Goal: Task Accomplishment & Management: Manage account settings

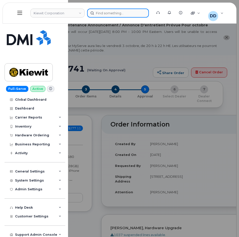
click at [107, 13] on div at bounding box center [118, 13] width 62 height 9
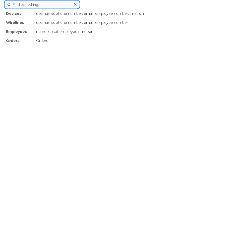
paste input "301821"
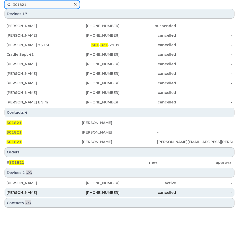
scroll to position [75, 0]
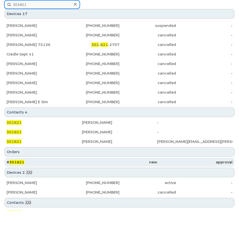
type input "301821"
click at [20, 161] on span "301821" at bounding box center [16, 162] width 15 height 5
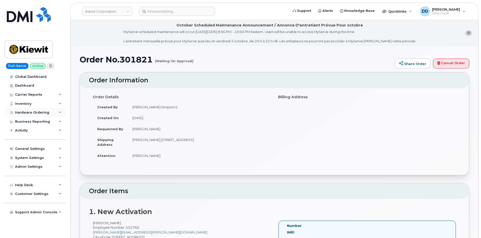
click at [34, 110] on div "Hardware Ordering" at bounding box center [32, 112] width 34 height 4
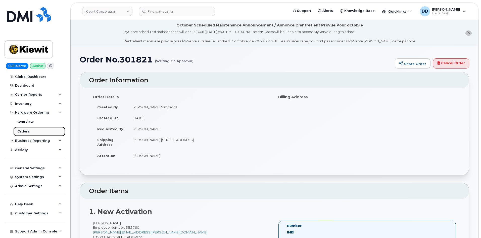
click at [27, 131] on div "Orders" at bounding box center [23, 131] width 12 height 5
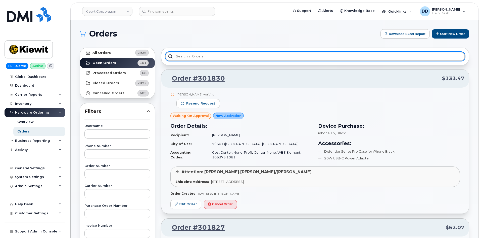
click at [187, 57] on input "text" at bounding box center [315, 56] width 300 height 9
paste input "301821"
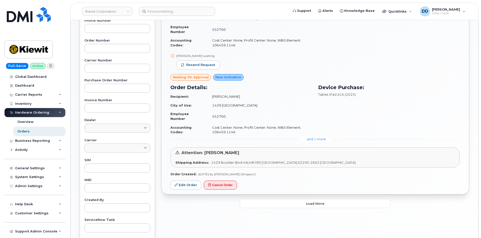
scroll to position [126, 0]
type input "301821"
click at [186, 187] on link "Edit Order" at bounding box center [185, 184] width 31 height 9
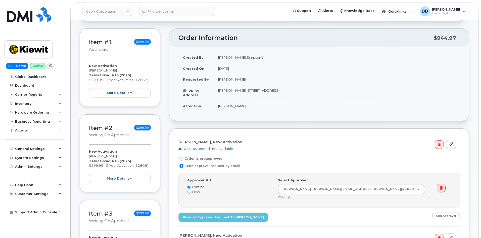
scroll to position [75, 0]
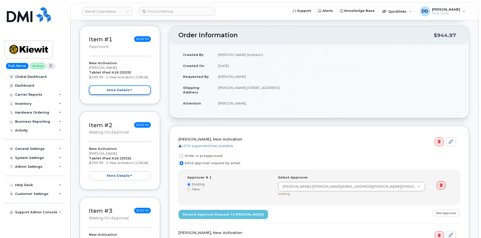
click at [130, 91] on icon at bounding box center [130, 89] width 3 height 3
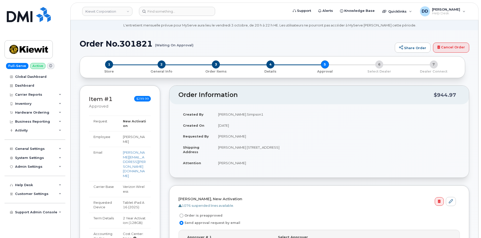
scroll to position [0, 0]
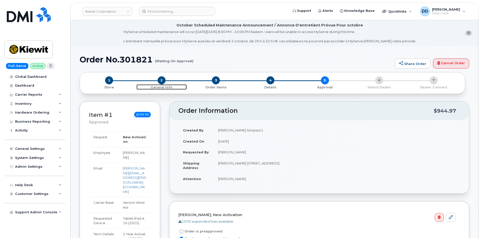
click at [161, 81] on span "2" at bounding box center [162, 80] width 8 height 8
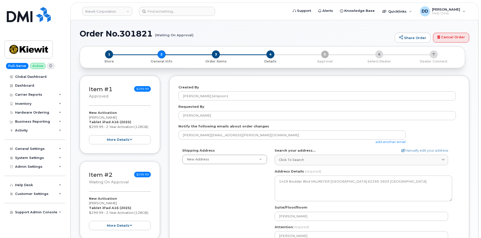
select select
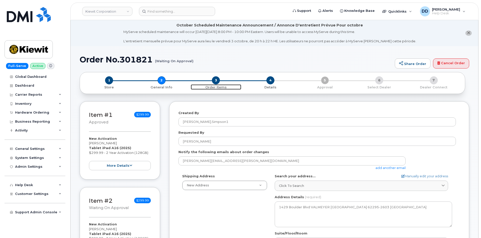
click at [216, 80] on span "3" at bounding box center [216, 80] width 8 height 8
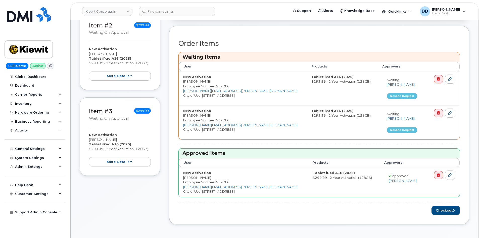
scroll to position [176, 0]
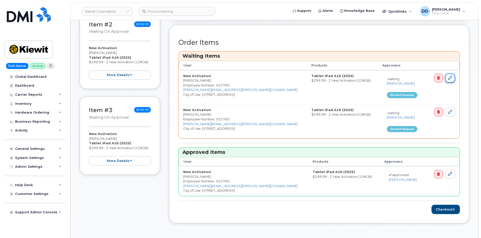
click at [452, 79] on icon at bounding box center [450, 78] width 4 height 4
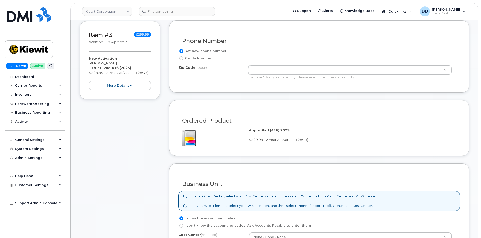
scroll to position [251, 0]
click at [180, 58] on input "Port In Number" at bounding box center [182, 59] width 4 height 4
radio input "true"
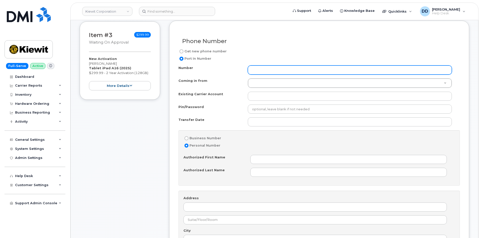
click at [265, 69] on input "Number" at bounding box center [350, 69] width 204 height 9
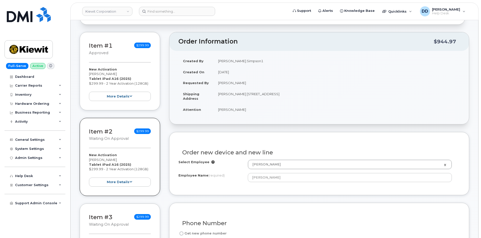
scroll to position [69, 0]
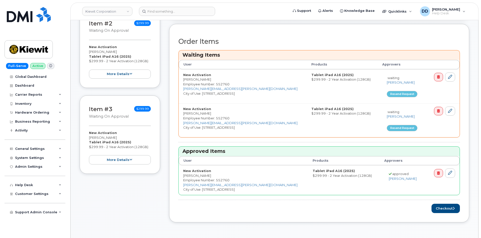
scroll to position [178, 0]
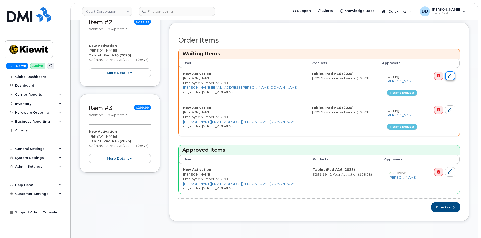
click at [450, 78] on link at bounding box center [450, 75] width 10 height 9
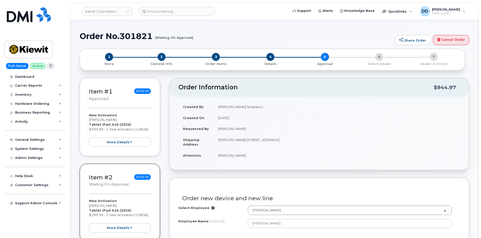
scroll to position [23, 0]
click at [216, 58] on span "3" at bounding box center [216, 57] width 8 height 8
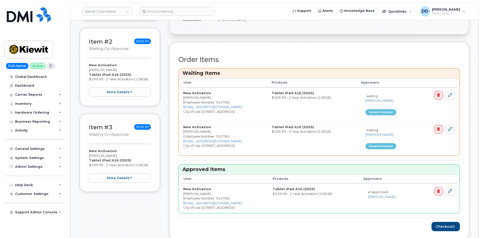
scroll to position [159, 0]
click at [451, 95] on icon at bounding box center [450, 95] width 4 height 4
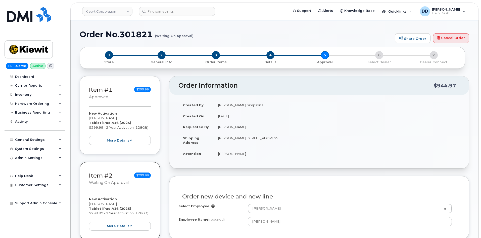
scroll to position [51, 0]
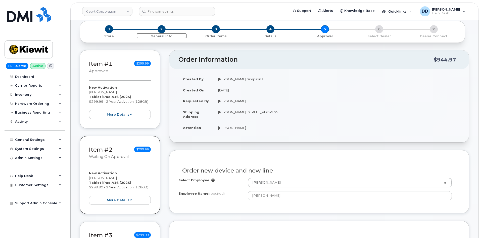
click at [161, 29] on span "2" at bounding box center [162, 29] width 8 height 8
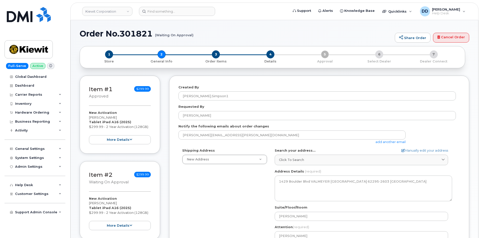
select select
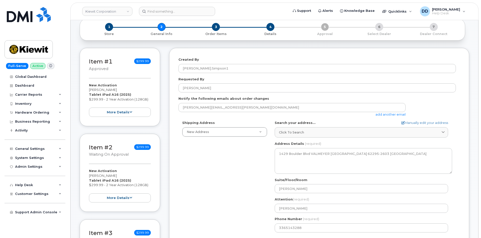
scroll to position [50, 0]
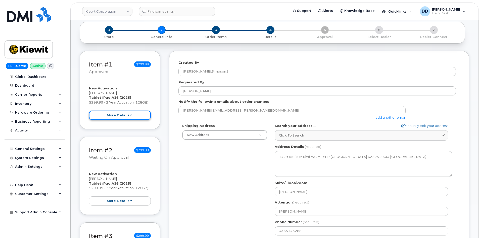
click at [134, 113] on button "more details" at bounding box center [120, 114] width 62 height 9
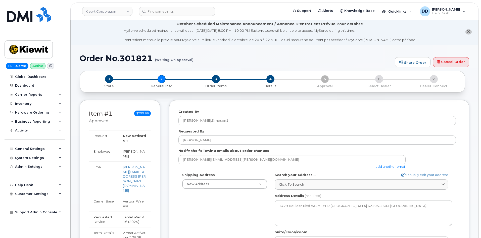
scroll to position [1, 0]
click at [270, 78] on span "4" at bounding box center [271, 80] width 8 height 8
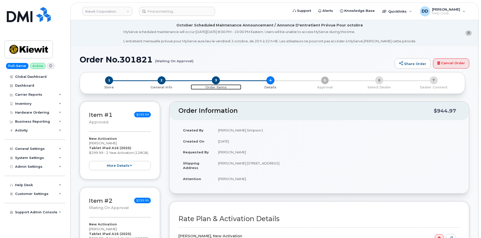
click at [217, 80] on span "3" at bounding box center [216, 80] width 8 height 8
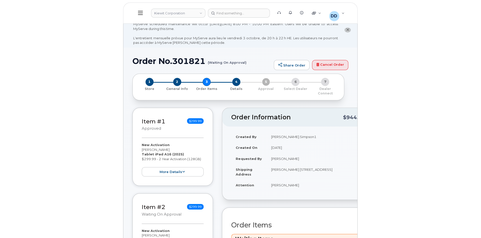
scroll to position [6, 0]
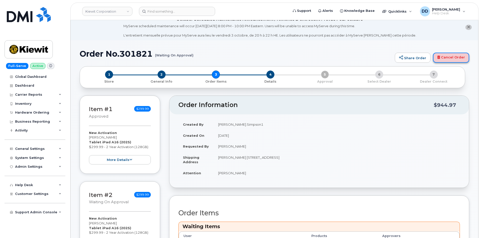
click at [458, 57] on link "Cancel Order" at bounding box center [451, 58] width 36 height 10
